Goal: Transaction & Acquisition: Purchase product/service

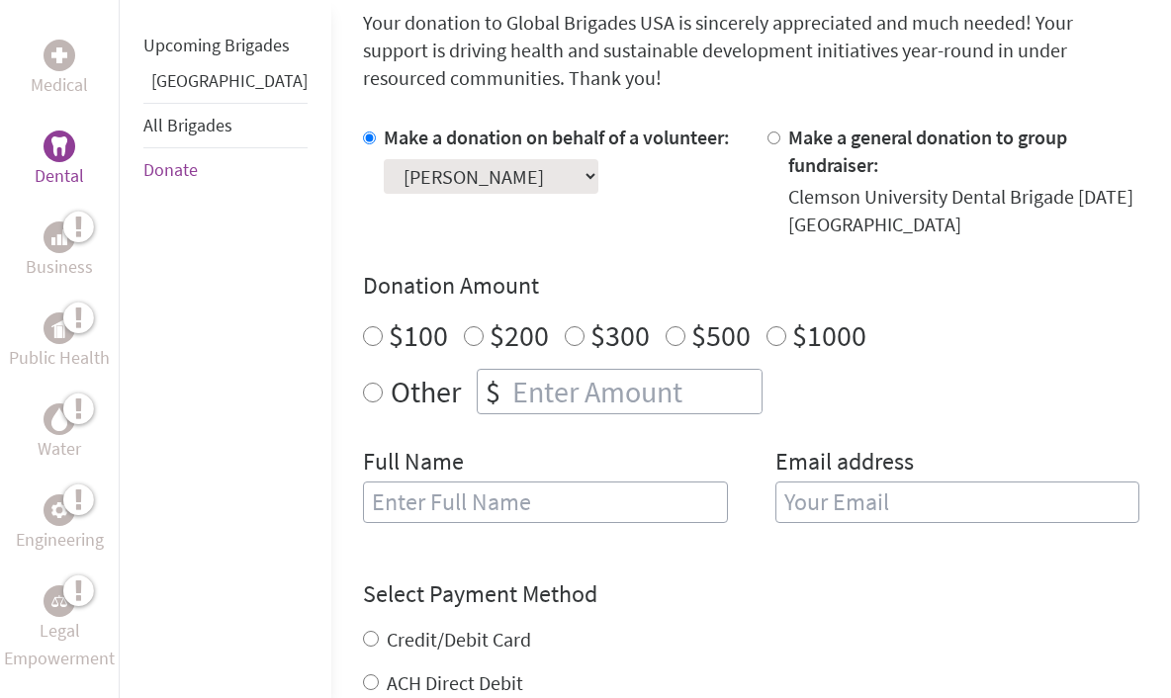
scroll to position [544, 0]
click at [622, 371] on input "number" at bounding box center [634, 391] width 253 height 44
radio input "true"
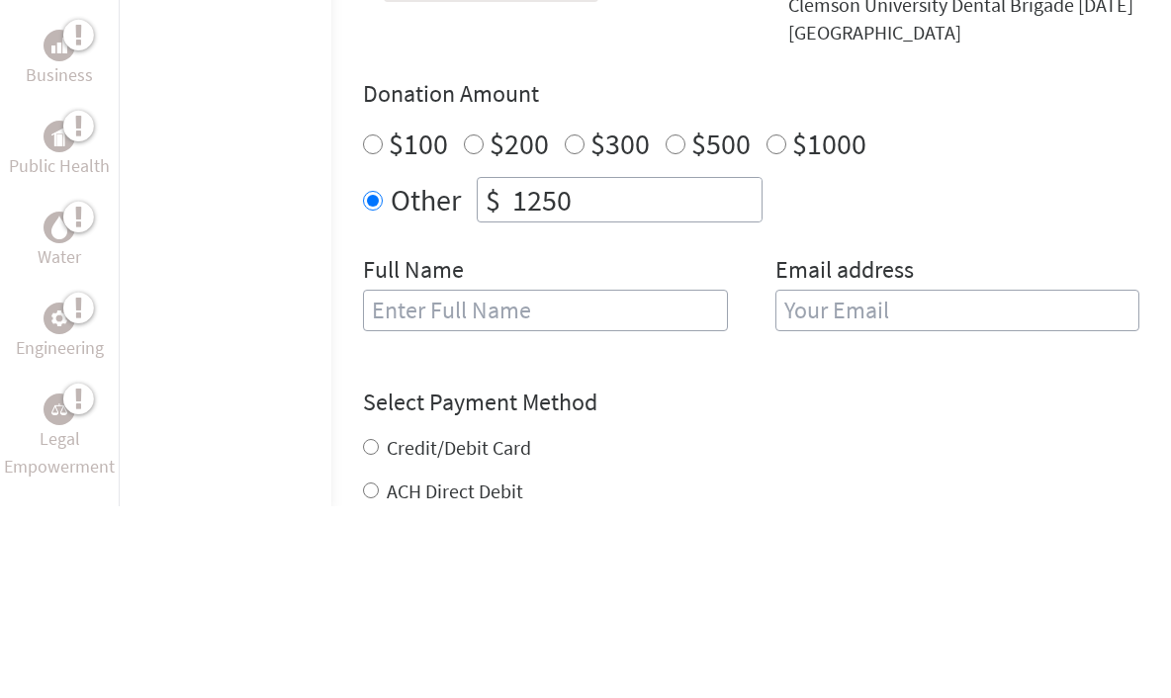
type input "1250"
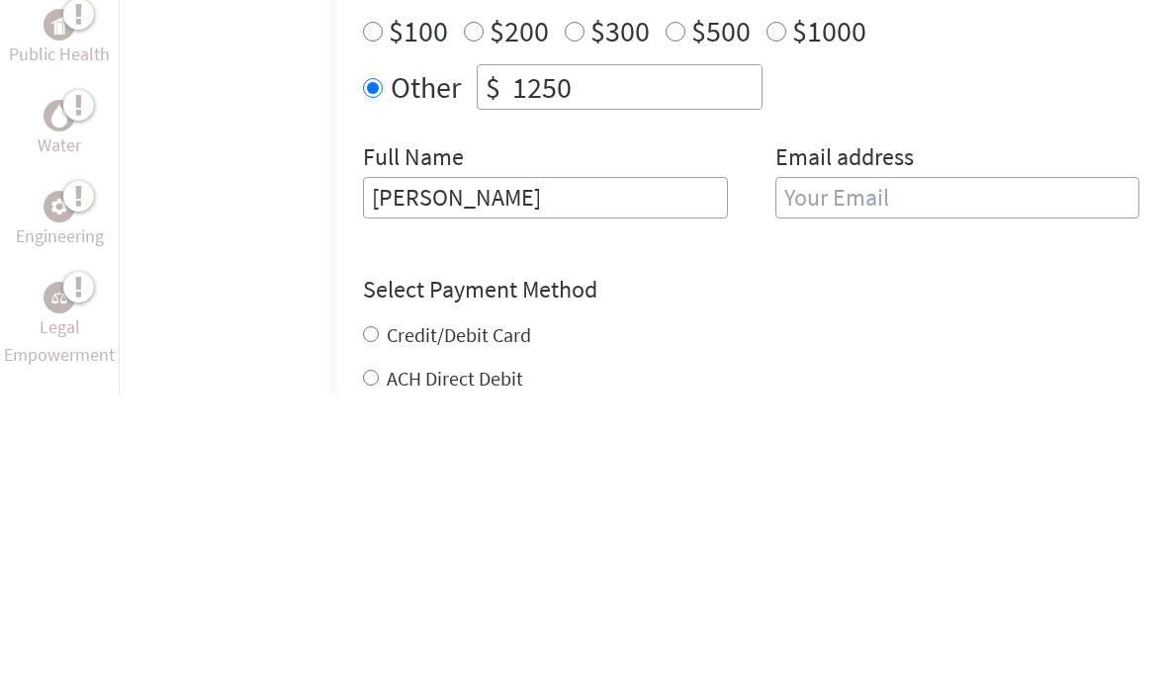
type input "[PERSON_NAME]"
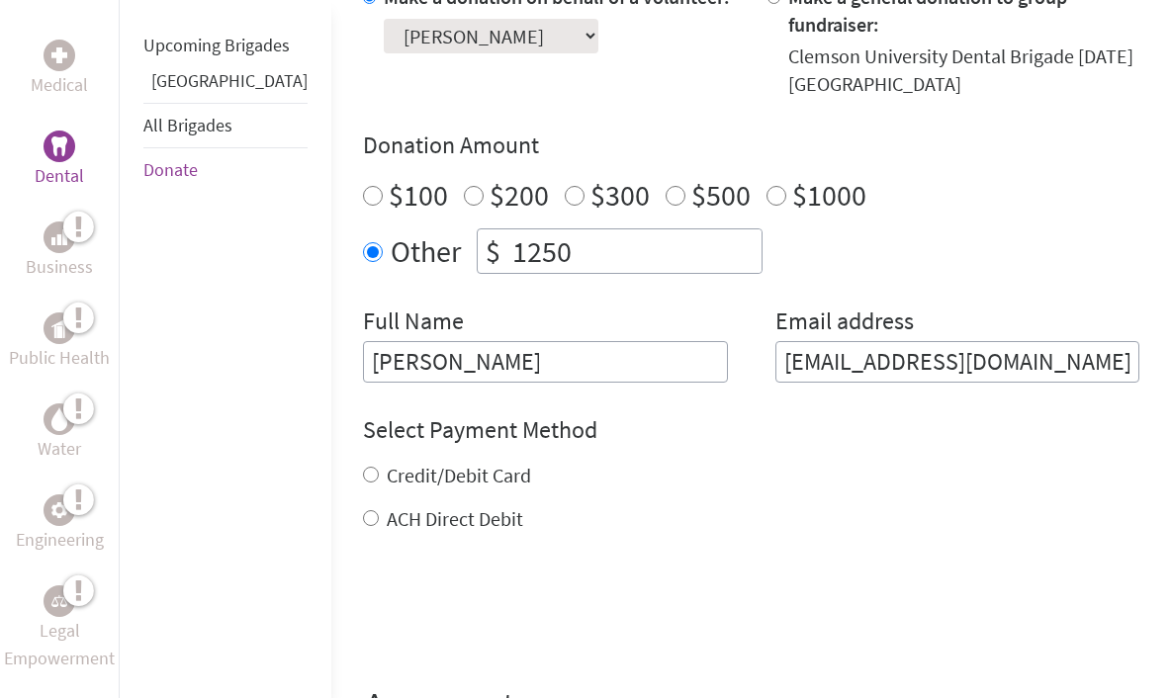
scroll to position [683, 0]
type input "[EMAIL_ADDRESS][DOMAIN_NAME]"
click at [363, 511] on input "ACH Direct Debit" at bounding box center [371, 519] width 16 height 16
radio input "true"
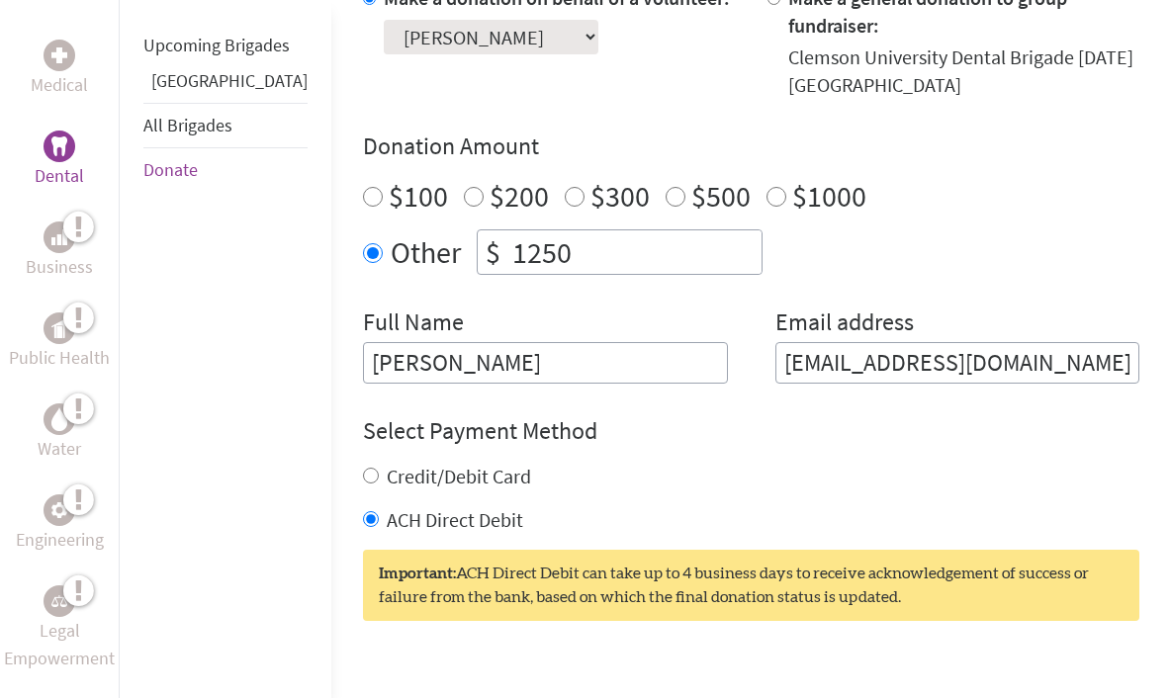
click at [387, 464] on label "Credit/Debit Card" at bounding box center [459, 476] width 144 height 25
click at [363, 468] on input "Credit/Debit Card" at bounding box center [371, 476] width 16 height 16
radio input "true"
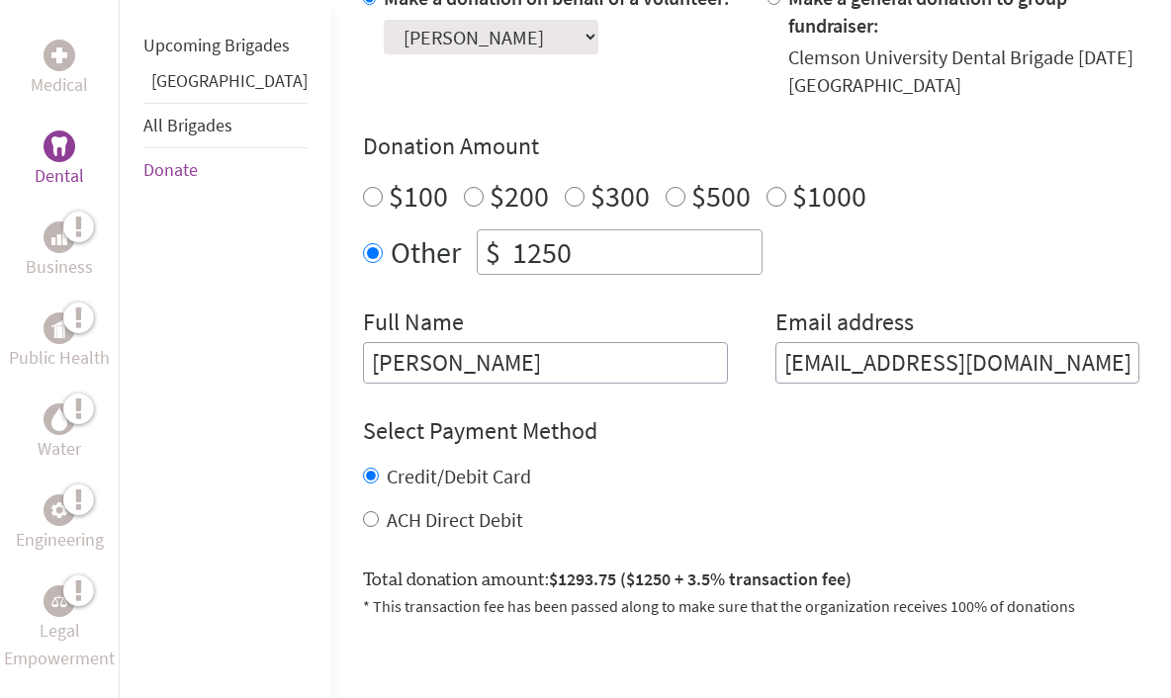
click at [363, 511] on input "ACH Direct Debit" at bounding box center [371, 519] width 16 height 16
radio input "true"
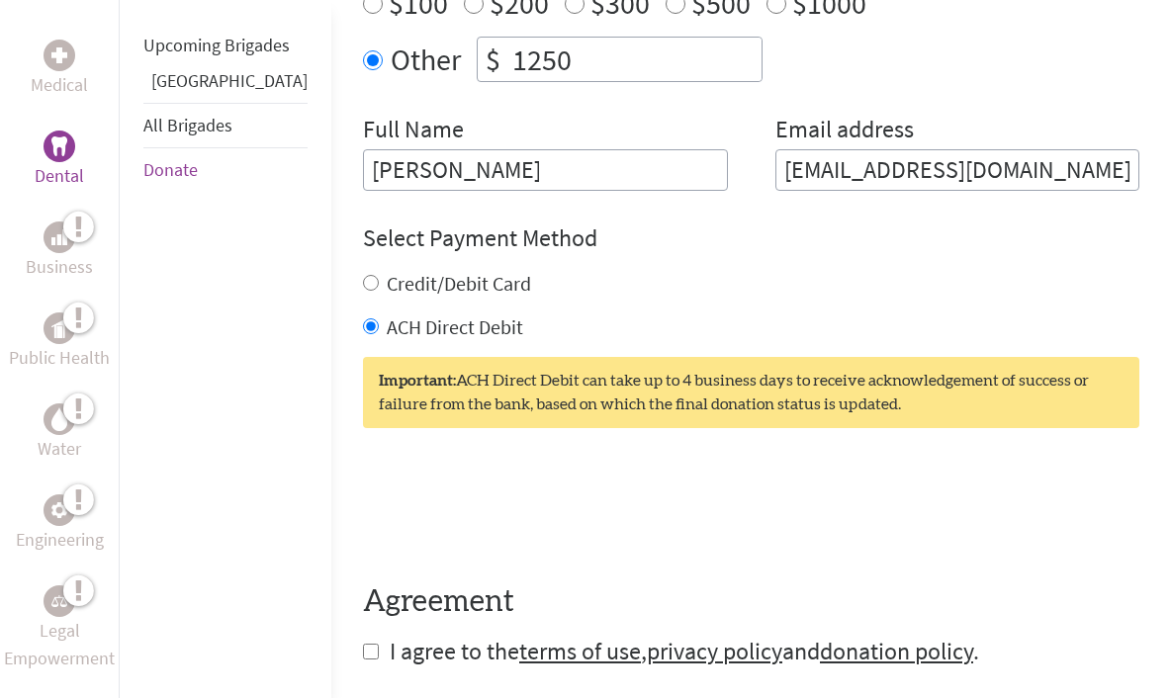
scroll to position [882, 0]
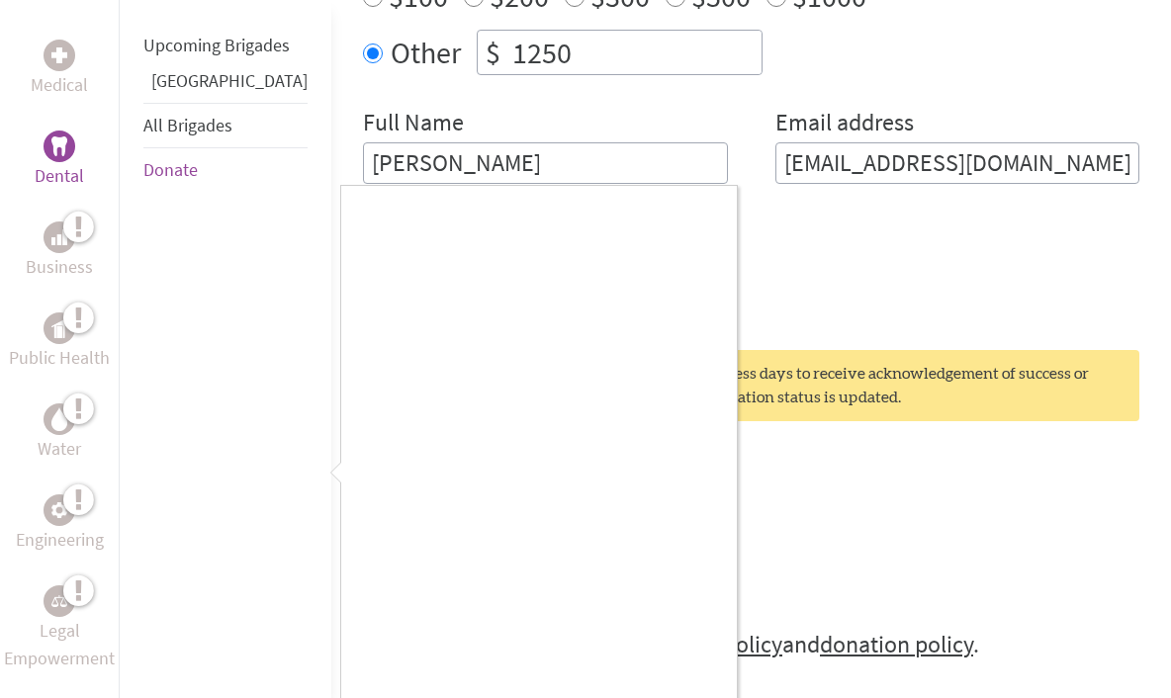
click at [1031, 533] on div at bounding box center [585, 349] width 1171 height 698
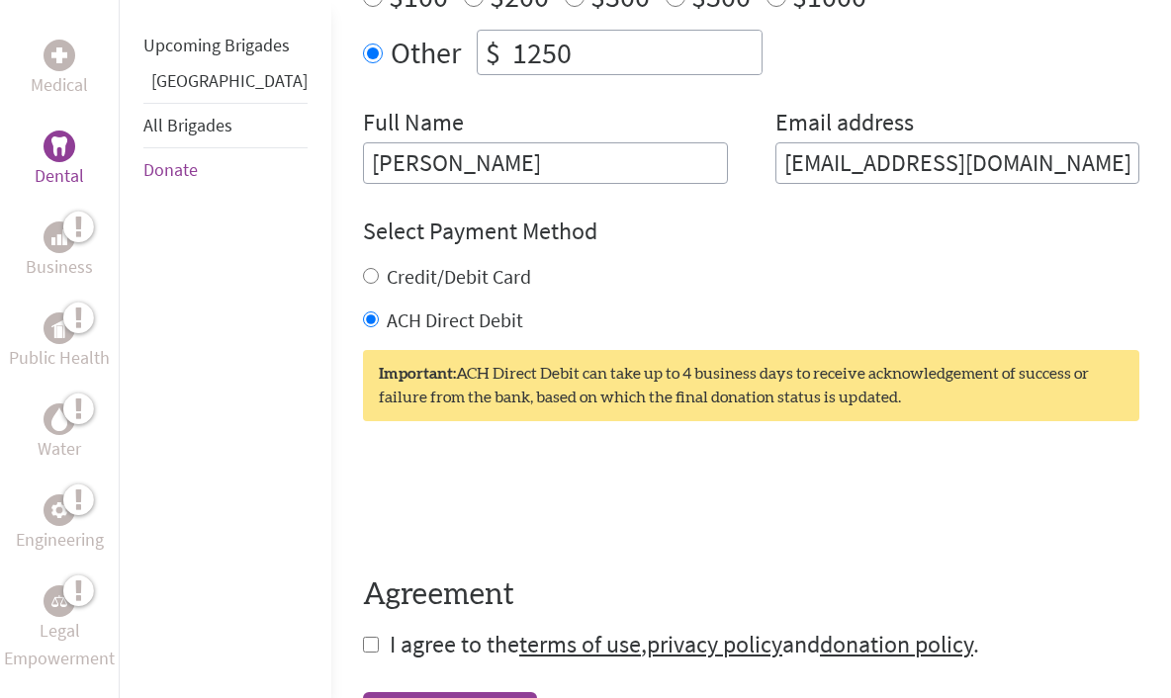
click at [363, 637] on input "checkbox" at bounding box center [371, 645] width 16 height 16
checkbox input "true"
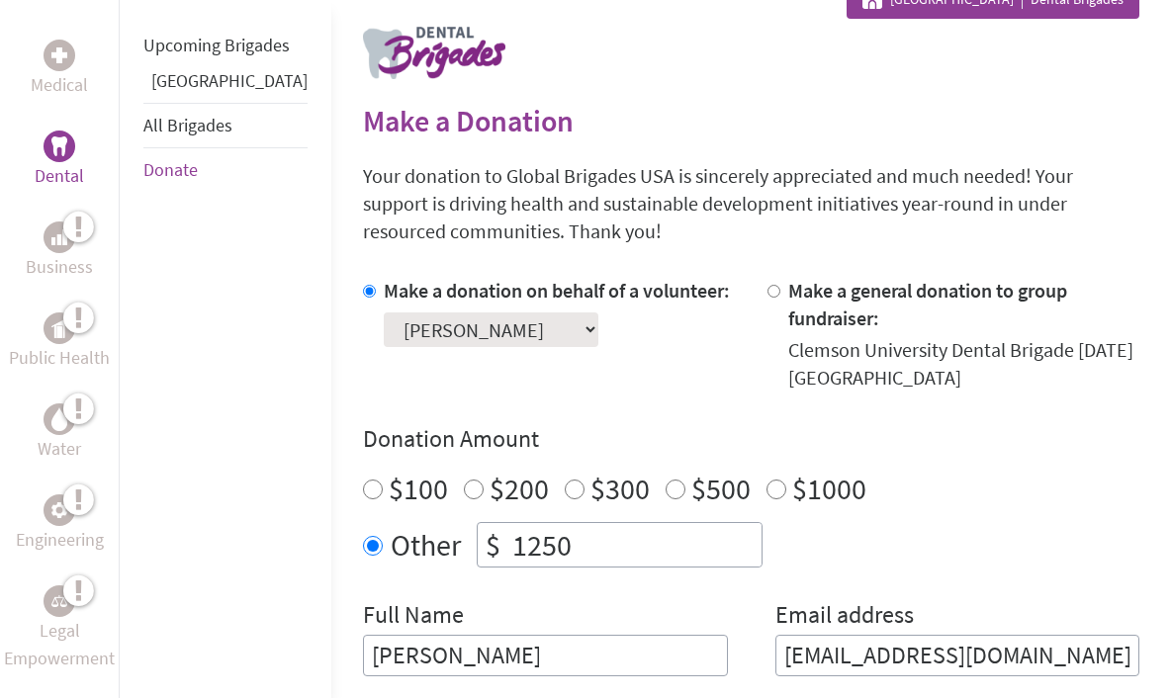
scroll to position [389, 0]
click at [495, 333] on select "Select a volunteer... [PERSON_NAME] [PERSON_NAME] [PERSON_NAME] [PERSON_NAME] b…" at bounding box center [491, 331] width 215 height 35
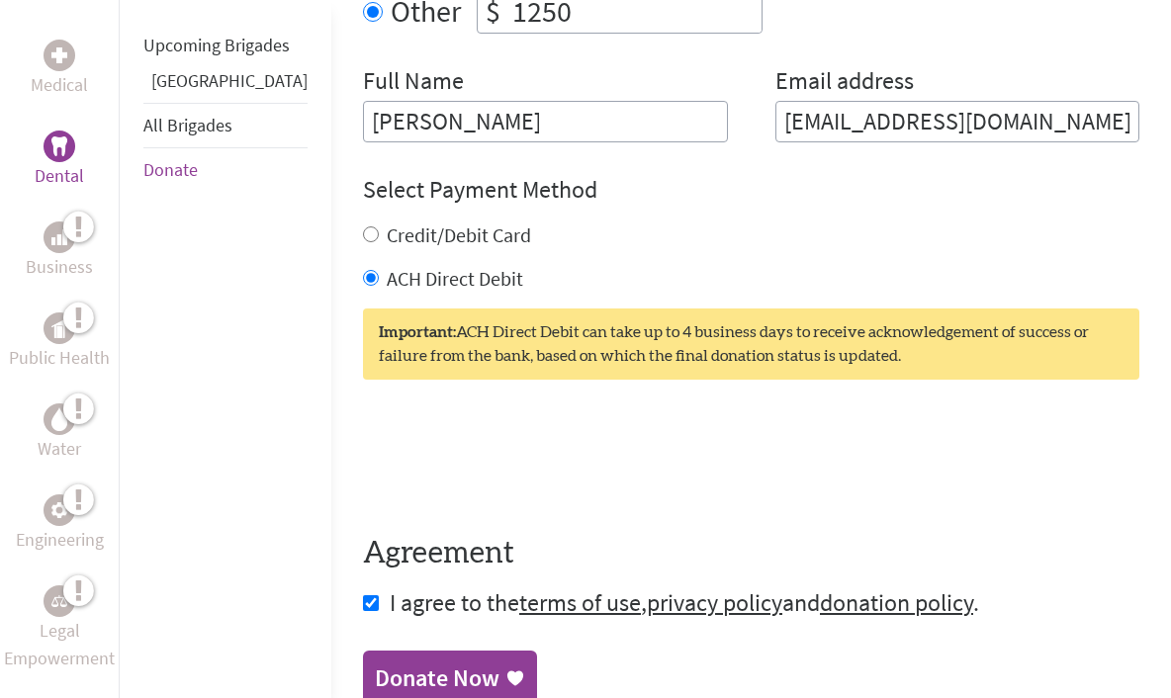
scroll to position [946, 0]
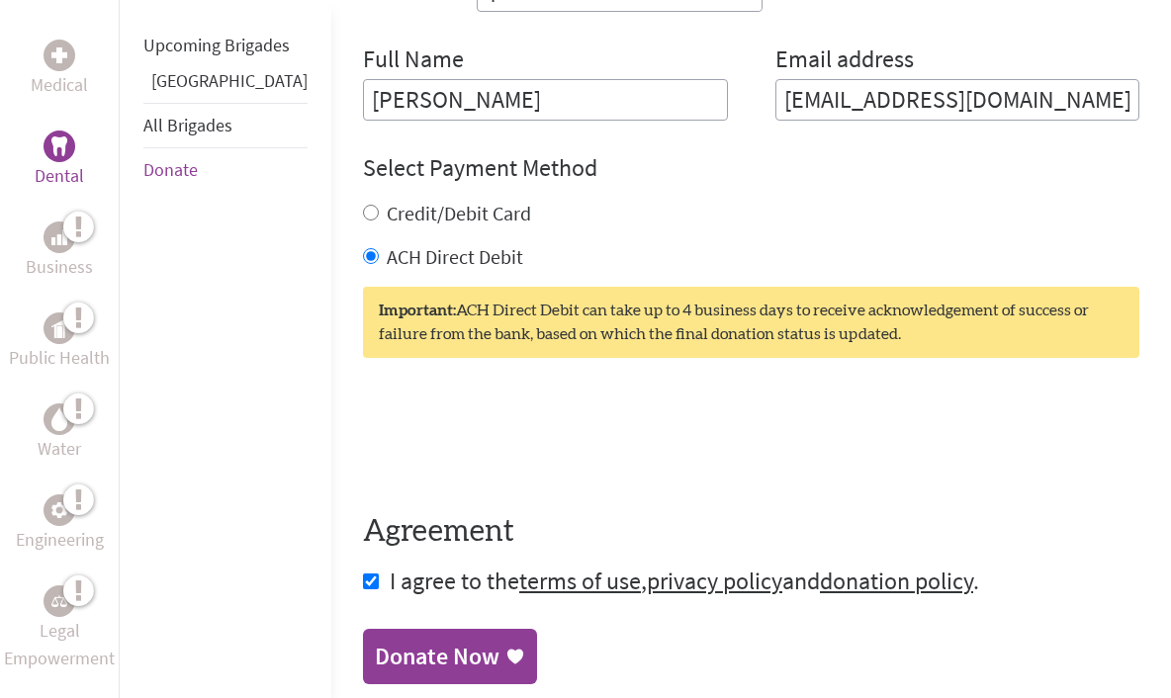
click at [454, 641] on link "Donate Now" at bounding box center [450, 656] width 174 height 55
